Goal: Navigation & Orientation: Find specific page/section

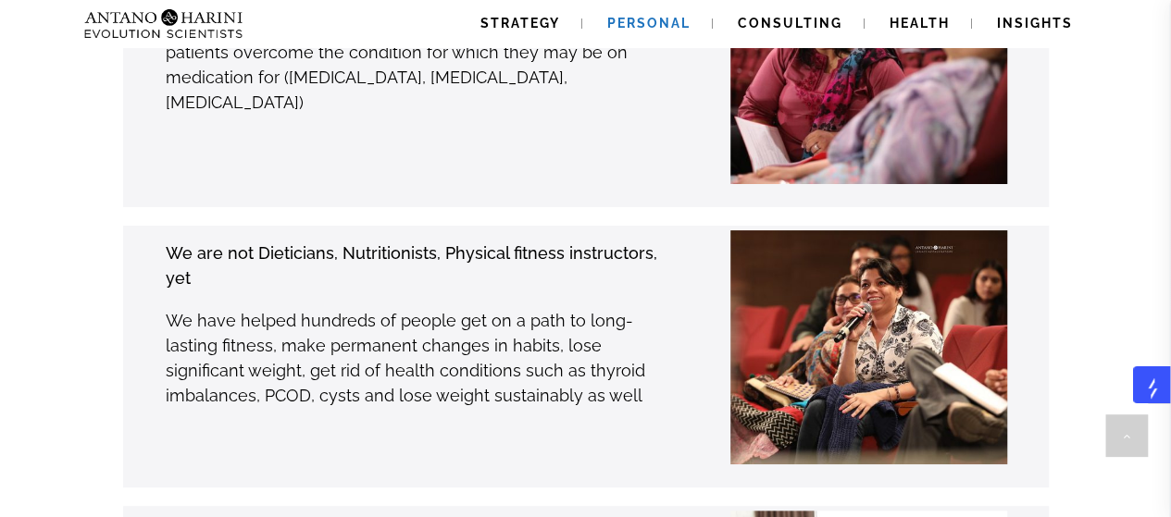
scroll to position [3557, 0]
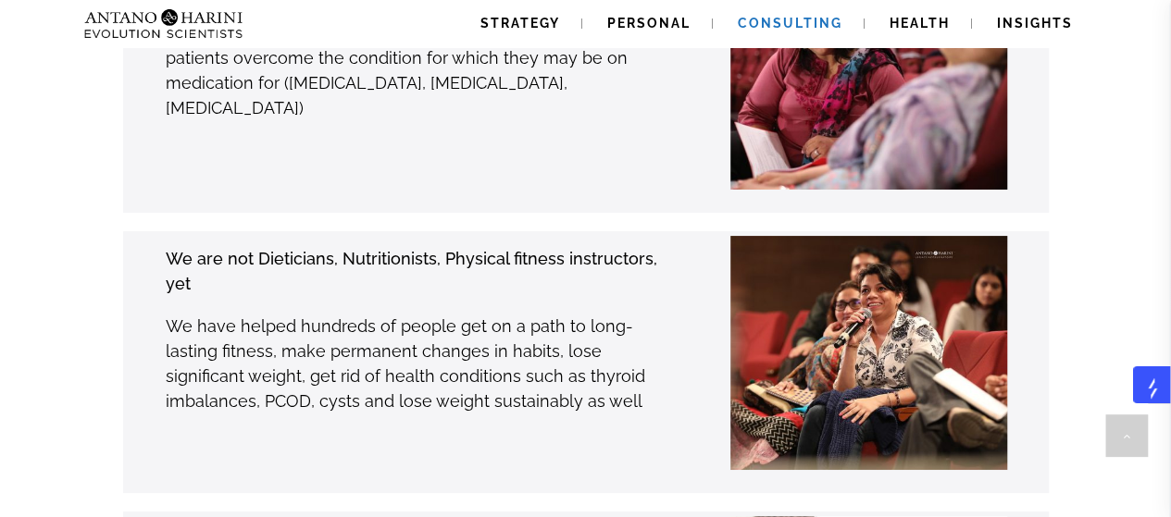
click at [804, 11] on link "Consulting" at bounding box center [790, 23] width 149 height 47
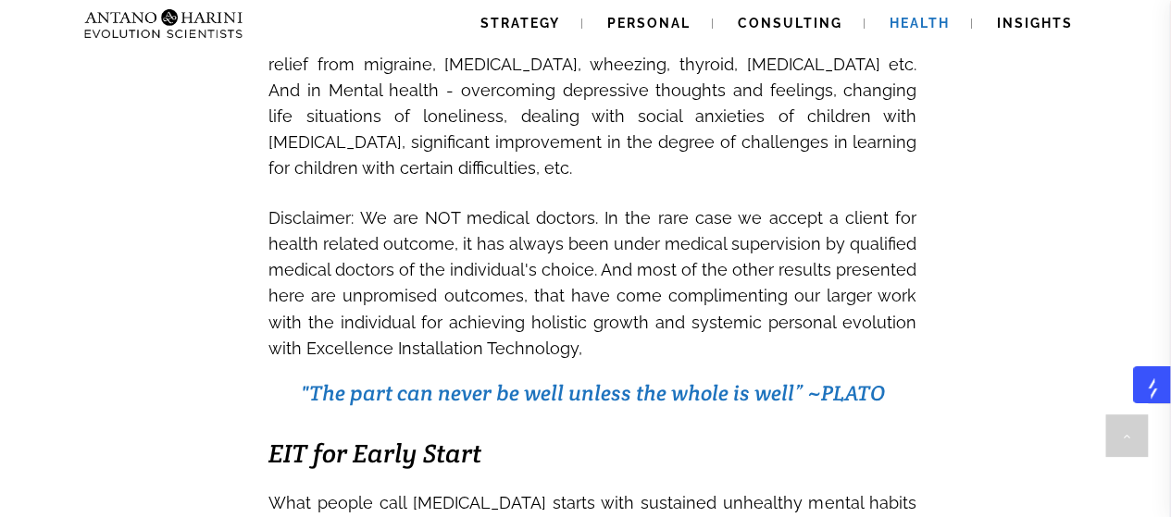
scroll to position [1892, 0]
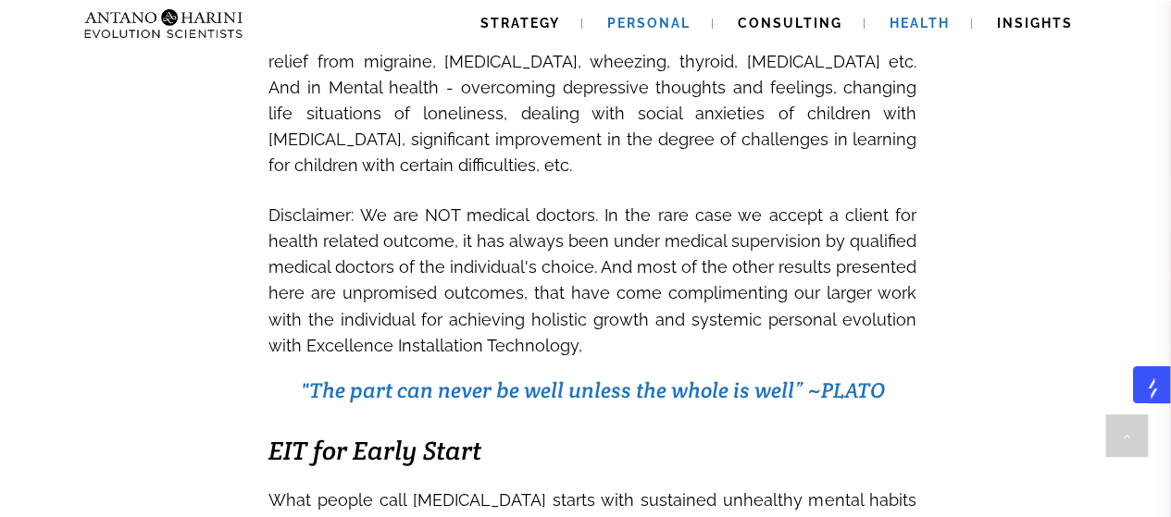
click at [639, 23] on span "Personal" at bounding box center [648, 23] width 83 height 15
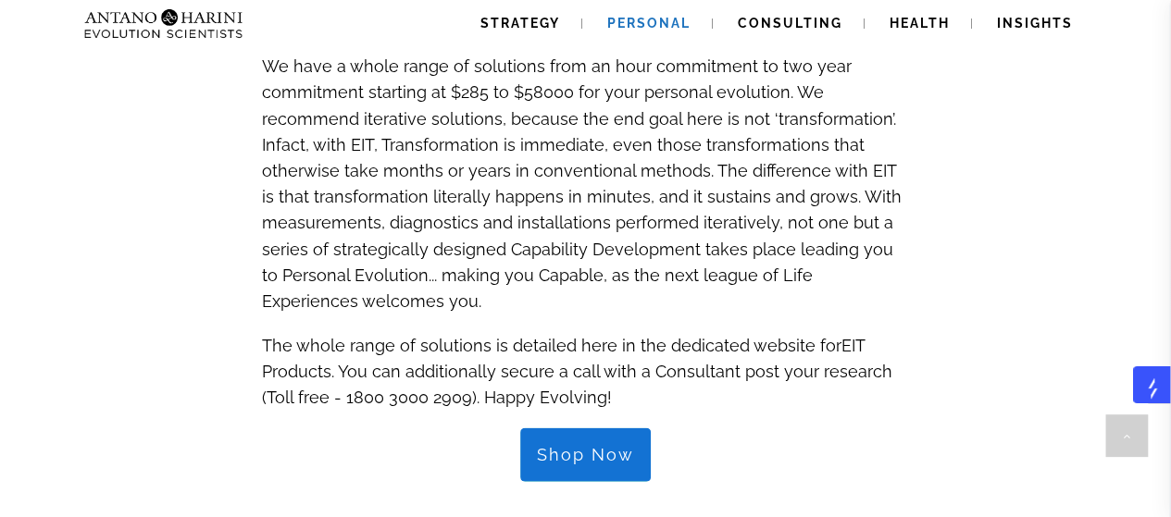
scroll to position [2316, 0]
